Goal: Task Accomplishment & Management: Manage account settings

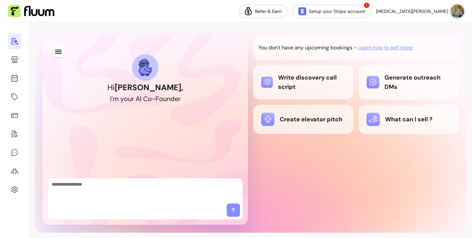
click at [283, 192] on div "You don't have any upcoming bookings - Learn how to sell more Write discovery c…" at bounding box center [355, 130] width 205 height 189
click at [58, 48] on icon "button" at bounding box center [58, 52] width 8 height 8
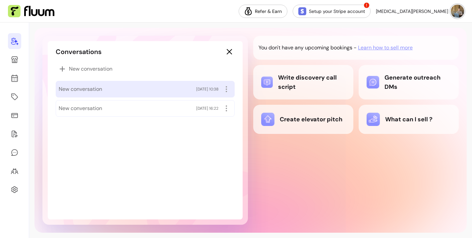
click at [131, 93] on div "New conversation 07/10/2025 10:38" at bounding box center [145, 89] width 173 height 11
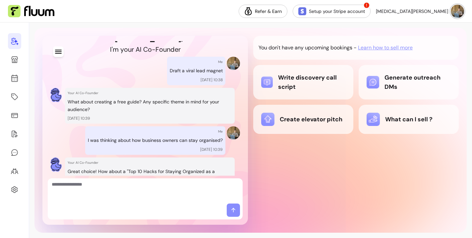
scroll to position [62, 0]
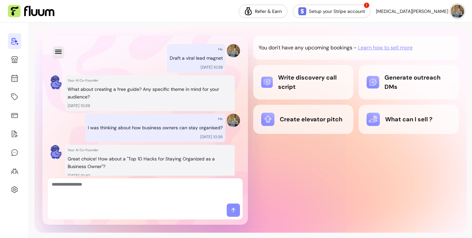
click at [59, 52] on icon "button" at bounding box center [58, 52] width 8 height 8
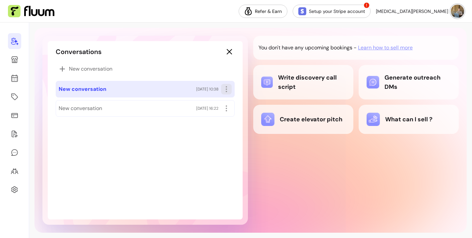
click at [224, 90] on icon "button" at bounding box center [226, 89] width 8 height 8
click at [195, 102] on span "Rename" at bounding box center [202, 104] width 48 height 7
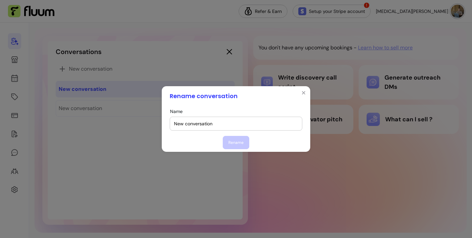
drag, startPoint x: 215, startPoint y: 125, endPoint x: 99, endPoint y: 114, distance: 116.4
click at [99, 114] on div "Rename conversation Name New conversation Rename" at bounding box center [236, 119] width 472 height 238
type input "Lead magnet - tips to organise yourself"
click at [239, 144] on button "Rename" at bounding box center [236, 142] width 26 height 13
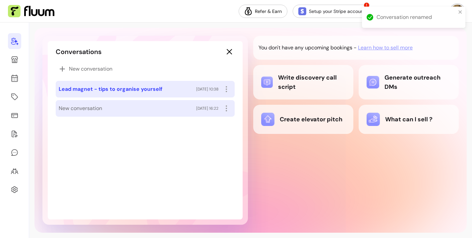
click at [157, 115] on div "New conversation 01/10/2025 16:22" at bounding box center [145, 108] width 179 height 17
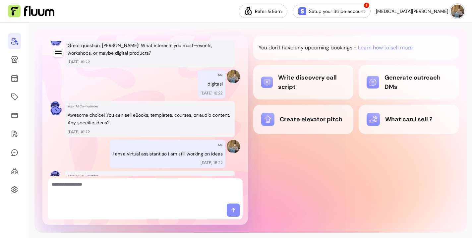
scroll to position [93, 0]
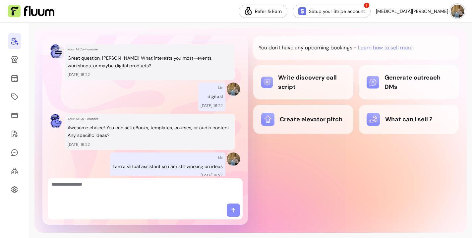
click at [59, 54] on icon "button" at bounding box center [58, 52] width 8 height 8
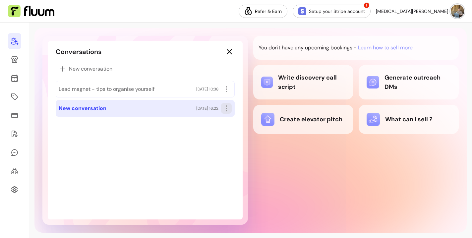
click at [226, 111] on icon "button" at bounding box center [226, 108] width 8 height 8
click at [180, 121] on span "Rename" at bounding box center [202, 123] width 48 height 7
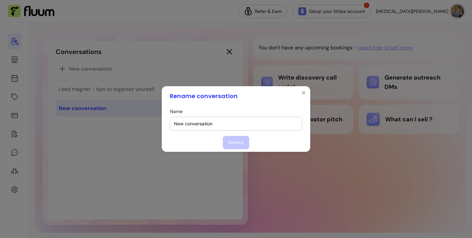
drag, startPoint x: 219, startPoint y: 123, endPoint x: 64, endPoint y: 122, distance: 155.0
click at [64, 122] on div "Rename conversation Name New conversation Rename" at bounding box center [236, 119] width 472 height 238
type input "Digital product"
click at [235, 146] on button "Rename" at bounding box center [236, 142] width 26 height 13
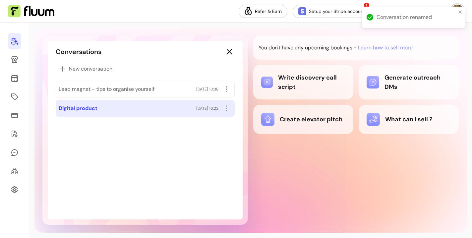
click at [103, 109] on div "Digital product 01/10/2025 16:22" at bounding box center [145, 108] width 173 height 11
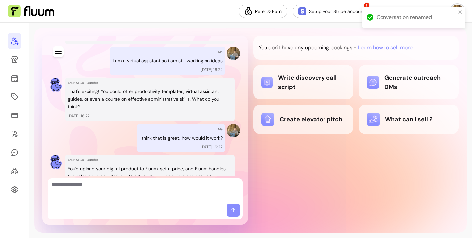
scroll to position [301, 0]
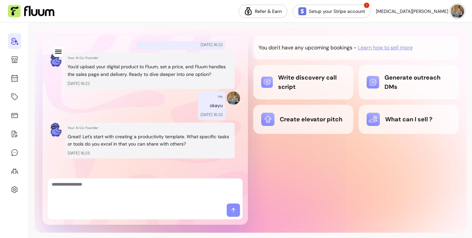
click at [312, 154] on div "You don't have any upcoming bookings - Learn how to sell more Write discovery c…" at bounding box center [355, 130] width 205 height 189
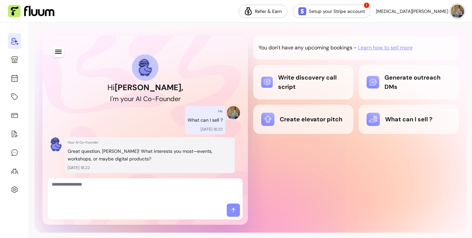
scroll to position [301, 0]
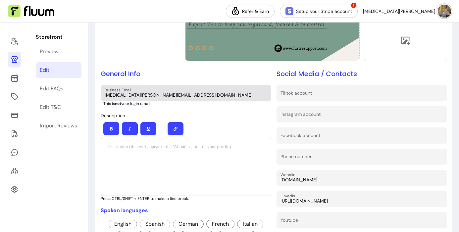
scroll to position [133, 0]
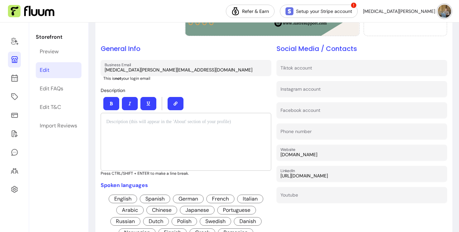
click at [194, 134] on div at bounding box center [186, 142] width 171 height 58
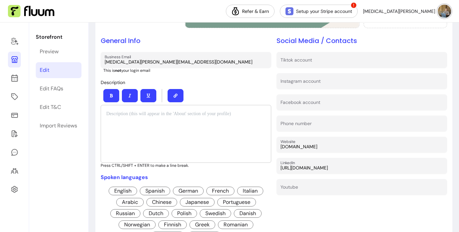
scroll to position [128, 0]
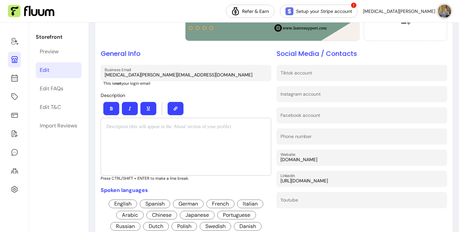
drag, startPoint x: 222, startPoint y: 94, endPoint x: 223, endPoint y: 98, distance: 3.8
click at [223, 97] on div "Description Press CTRL/SHIFT + ENTER to make a line break." at bounding box center [186, 136] width 171 height 90
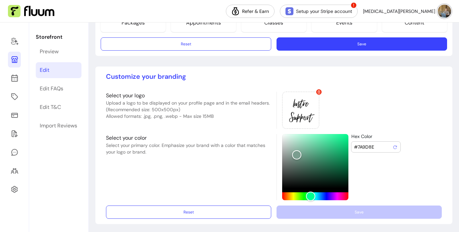
scroll to position [0, 0]
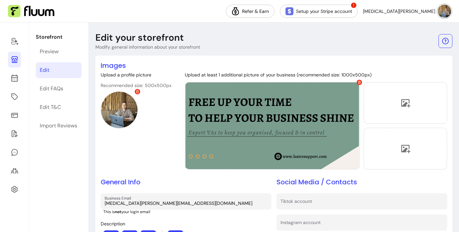
click at [118, 158] on div "Upload a profile picture Recommended size: 500x500px" at bounding box center [136, 122] width 71 height 101
click at [15, 80] on icon at bounding box center [15, 78] width 8 height 8
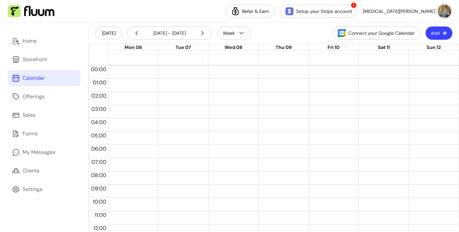
click at [442, 33] on icon "button" at bounding box center [444, 33] width 5 height 5
click at [442, 32] on icon "button" at bounding box center [444, 33] width 5 height 5
click at [285, 33] on header "Today 06 Oct - 12 Oct, 2025 Week Connect your Google Calendar Add" at bounding box center [274, 33] width 370 height 21
click at [280, 33] on header "Today 06 Oct - 12 Oct, 2025 Week Connect your Google Calendar Add" at bounding box center [274, 33] width 370 height 21
click at [432, 33] on button "Add" at bounding box center [439, 32] width 27 height 13
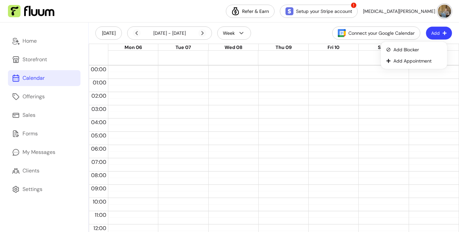
click at [432, 33] on button "Add" at bounding box center [439, 33] width 26 height 13
click at [279, 33] on header "Today 06 Oct - 12 Oct, 2025 Week Connect your Google Calendar Add" at bounding box center [274, 33] width 370 height 21
click at [279, 32] on header "Today 06 Oct - 12 Oct, 2025 Week Connect your Google Calendar Add" at bounding box center [274, 33] width 370 height 21
click at [281, 33] on header "Today 06 Oct - 12 Oct, 2025 Week Connect your Google Calendar Add" at bounding box center [274, 33] width 370 height 21
click at [174, 13] on nav "Refer & Earn Setup your Stripe account ! Yasmin M." at bounding box center [229, 11] width 459 height 23
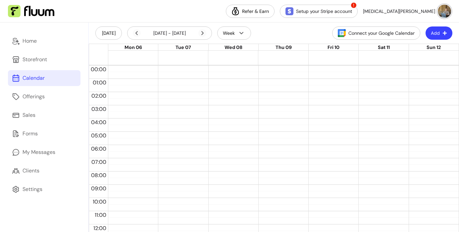
click at [182, 12] on nav "Refer & Earn Setup your Stripe account ! Yasmin M." at bounding box center [229, 11] width 459 height 23
click at [32, 64] on link "Storefront" at bounding box center [44, 60] width 73 height 16
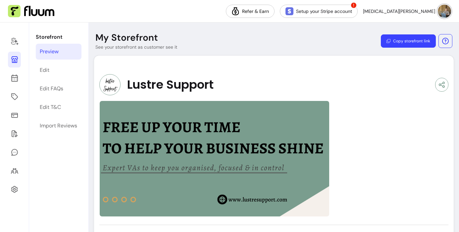
click at [383, 144] on div at bounding box center [273, 159] width 349 height 116
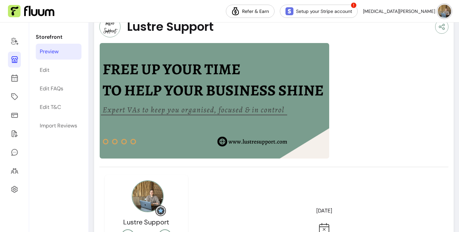
click at [366, 113] on div at bounding box center [273, 101] width 349 height 116
click at [283, 111] on img at bounding box center [214, 101] width 230 height 116
click at [365, 100] on div at bounding box center [273, 101] width 349 height 116
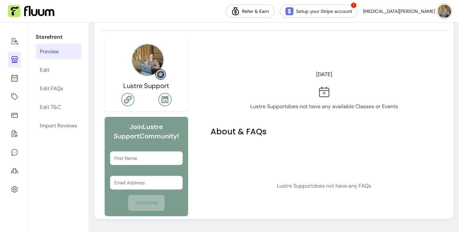
scroll to position [0, 0]
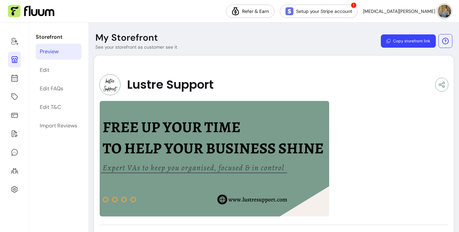
click at [381, 124] on div at bounding box center [273, 159] width 349 height 116
click at [369, 85] on div "Lustre Support" at bounding box center [273, 84] width 349 height 21
click at [48, 69] on div "Edit" at bounding box center [45, 70] width 10 height 8
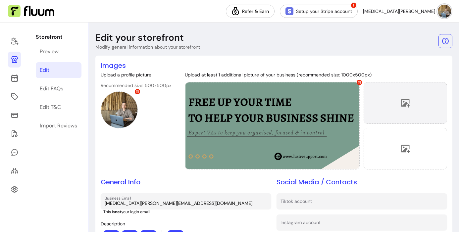
click at [391, 93] on div at bounding box center [405, 103] width 83 height 42
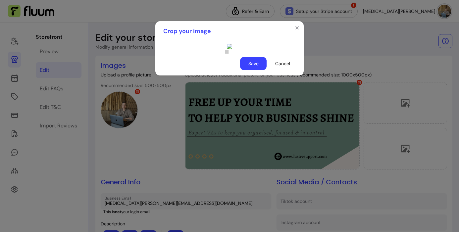
click at [227, 88] on div "Use the arrow keys to move the crop selection area" at bounding box center [293, 85] width 132 height 66
click at [253, 70] on button "Save" at bounding box center [253, 63] width 26 height 13
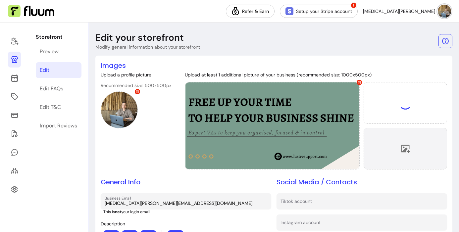
click at [401, 149] on icon at bounding box center [405, 149] width 10 height 10
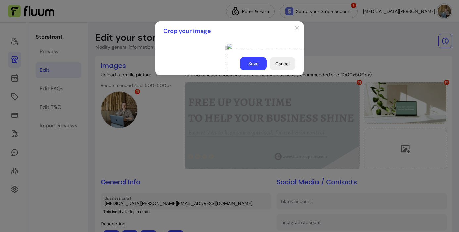
click at [288, 70] on button "Cancel" at bounding box center [283, 63] width 26 height 13
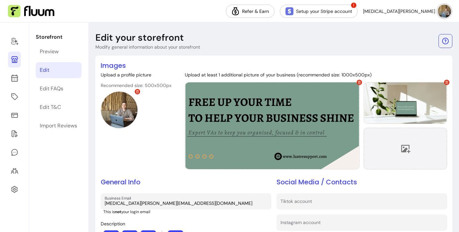
click at [389, 159] on div at bounding box center [405, 149] width 83 height 42
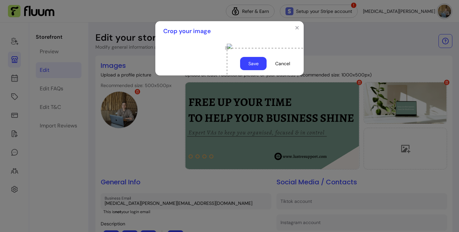
click at [232, 49] on div at bounding box center [229, 46] width 5 height 5
click at [227, 87] on div "Use the arrow keys to move the crop selection area" at bounding box center [280, 81] width 106 height 53
click at [255, 70] on button "Save" at bounding box center [253, 63] width 26 height 13
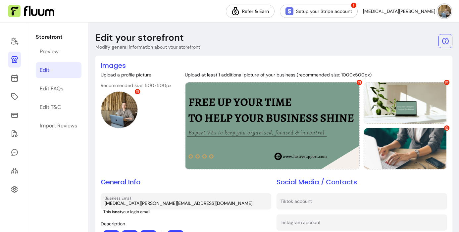
click at [153, 150] on div "Upload a profile picture Recommended size: 500x500px" at bounding box center [136, 122] width 71 height 101
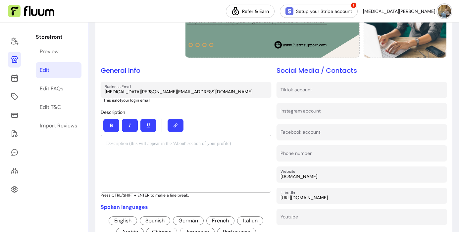
click at [254, 114] on div "Description Press CTRL/SHIFT + ENTER to make a line break." at bounding box center [186, 153] width 171 height 90
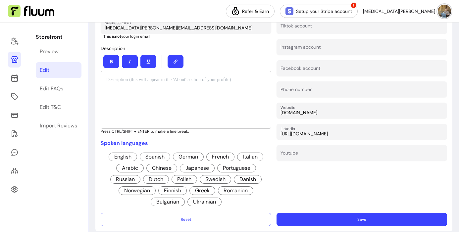
drag, startPoint x: 329, startPoint y: 110, endPoint x: 266, endPoint y: 106, distance: 63.0
click at [270, 107] on div "Images Upload a profile picture Recommended size: 500x500px Upload at least 1 a…" at bounding box center [274, 46] width 346 height 322
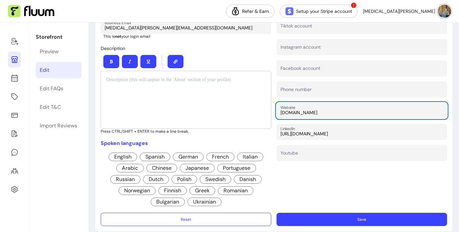
click at [195, 91] on div at bounding box center [186, 100] width 171 height 58
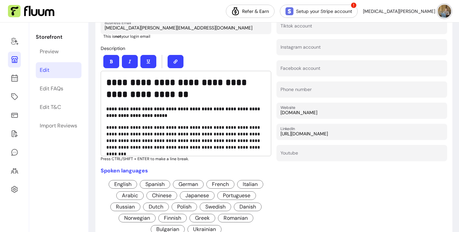
click at [196, 93] on h2 "**********" at bounding box center [184, 88] width 157 height 24
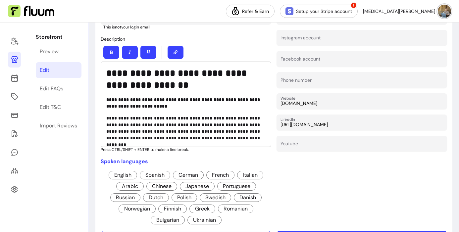
click at [259, 137] on p "**********" at bounding box center [184, 128] width 157 height 26
click at [252, 136] on p "**********" at bounding box center [184, 128] width 157 height 26
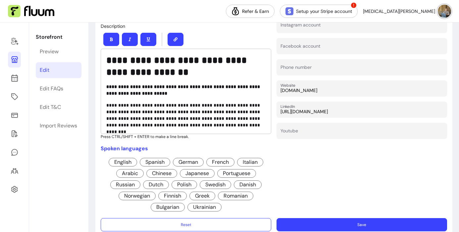
click at [228, 111] on p "**********" at bounding box center [184, 115] width 157 height 26
drag, startPoint x: 223, startPoint y: 117, endPoint x: 174, endPoint y: 119, distance: 48.7
click at [174, 119] on p "**********" at bounding box center [184, 115] width 157 height 26
drag, startPoint x: 229, startPoint y: 111, endPoint x: 207, endPoint y: 111, distance: 21.5
click at [207, 111] on p "**********" at bounding box center [184, 115] width 157 height 26
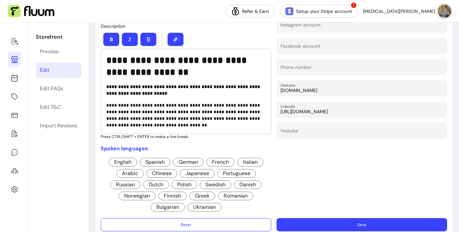
click at [170, 126] on p "**********" at bounding box center [184, 115] width 157 height 26
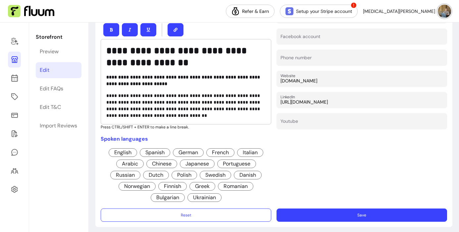
scroll to position [216, 0]
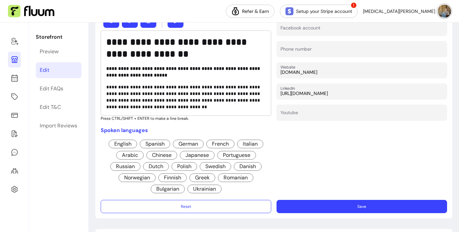
click at [212, 127] on p "Spoken languages" at bounding box center [186, 131] width 171 height 8
click at [121, 141] on span "English" at bounding box center [123, 144] width 28 height 9
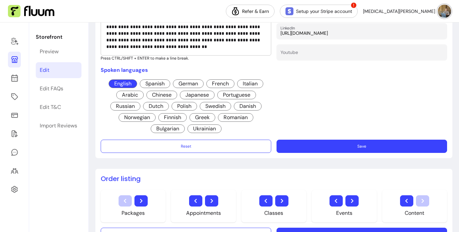
scroll to position [331, 0]
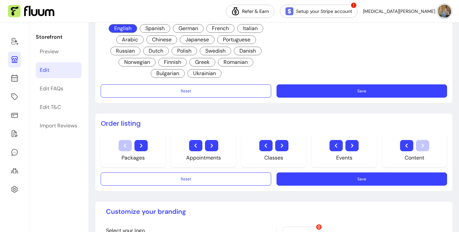
click at [299, 94] on button "Save" at bounding box center [362, 90] width 171 height 13
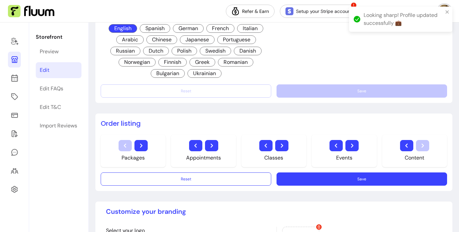
scroll to position [45, 0]
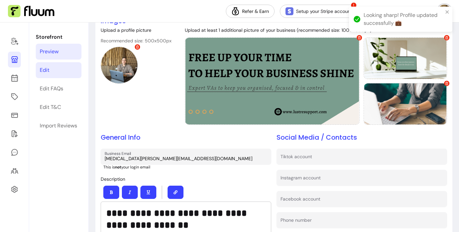
click at [51, 53] on div "Preview" at bounding box center [49, 52] width 19 height 8
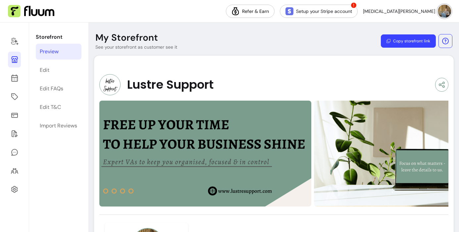
click at [389, 41] on button "Copy storefront link" at bounding box center [408, 40] width 55 height 13
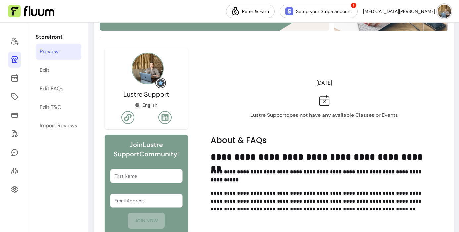
scroll to position [42, 0]
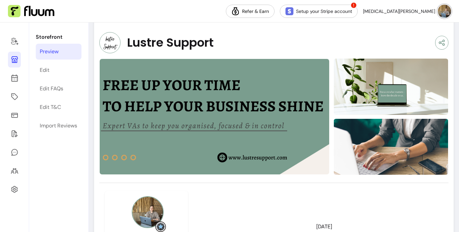
click at [411, 99] on img at bounding box center [390, 87] width 115 height 58
click at [47, 71] on div "Edit" at bounding box center [45, 70] width 10 height 8
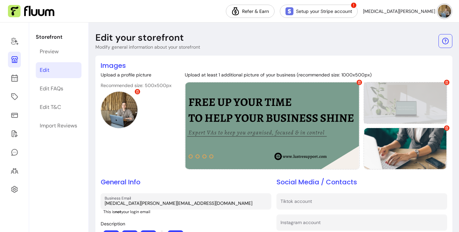
click at [380, 102] on div at bounding box center [405, 103] width 83 height 42
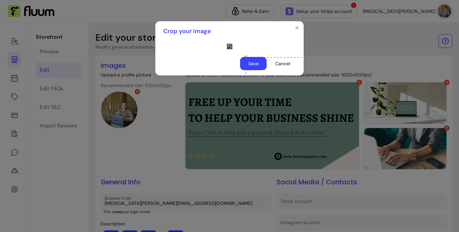
click at [246, 67] on div "Use the arrow keys to move the crop selection area" at bounding box center [303, 85] width 114 height 57
click at [229, 79] on div "Use the arrow keys to move the crop selection area" at bounding box center [285, 86] width 113 height 57
click at [232, 49] on div at bounding box center [229, 46] width 5 height 5
click at [247, 91] on div "Use the arrow keys to move the crop selection area" at bounding box center [294, 91] width 94 height 47
click at [253, 70] on button "Save" at bounding box center [253, 63] width 26 height 13
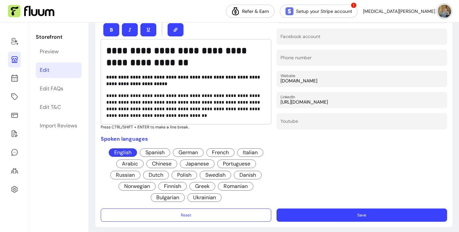
scroll to position [286, 0]
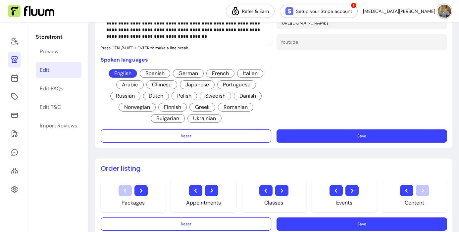
click at [329, 137] on button "Save" at bounding box center [362, 135] width 171 height 13
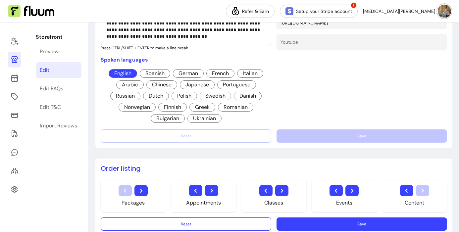
click at [283, 92] on div "Social Media / Contacts Tiktok account Instagram account Facebook account Phone…" at bounding box center [362, 7] width 171 height 233
click at [54, 122] on link "Import Reviews" at bounding box center [59, 126] width 46 height 16
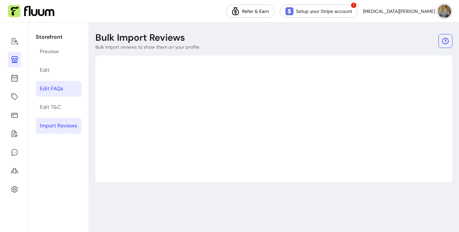
click at [61, 89] on div "Edit FAQs" at bounding box center [52, 89] width 24 height 8
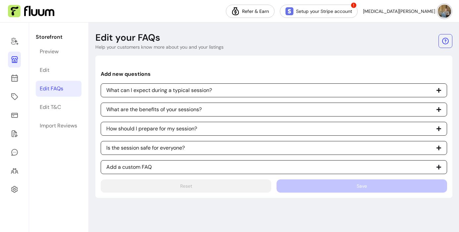
click at [398, 85] on span "What can I expect during a typical session?" at bounding box center [274, 90] width 346 height 14
select select "*"
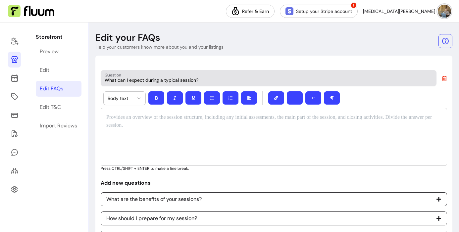
click at [361, 75] on div "What can I expect during a typical session?" at bounding box center [269, 78] width 328 height 12
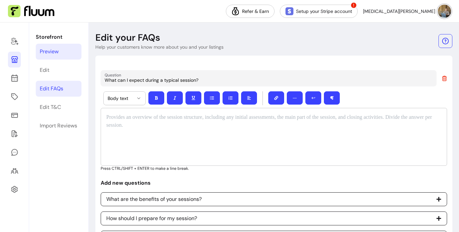
click at [51, 55] on div "Preview" at bounding box center [49, 52] width 19 height 8
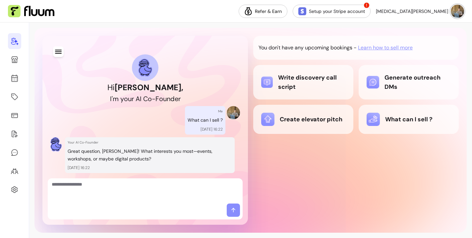
scroll to position [301, 0]
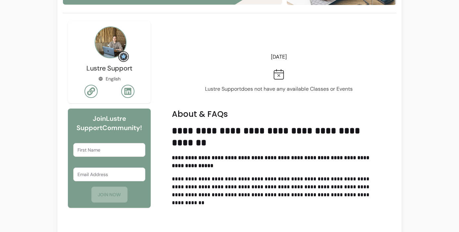
scroll to position [186, 0]
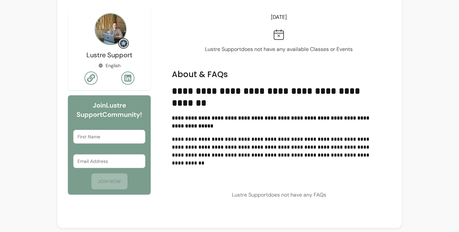
click at [413, 51] on div "**********" at bounding box center [229, 23] width 459 height 419
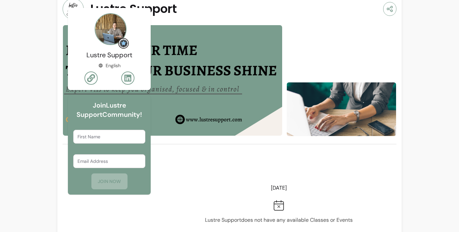
scroll to position [0, 0]
